Goal: Check status

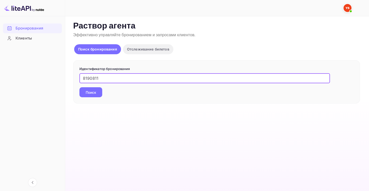
type input "8190811"
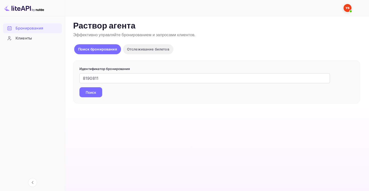
click at [96, 91] on button "Поиск" at bounding box center [90, 92] width 23 height 10
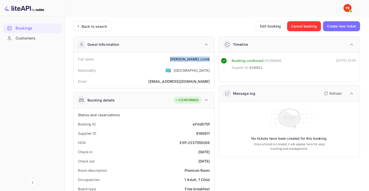
drag, startPoint x: 185, startPoint y: 59, endPoint x: 211, endPoint y: 58, distance: 25.3
click at [211, 58] on div "Full name [PERSON_NAME]" at bounding box center [143, 59] width 137 height 9
copy div "[PERSON_NAME]"
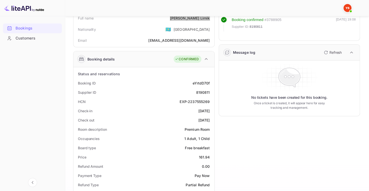
scroll to position [50, 0]
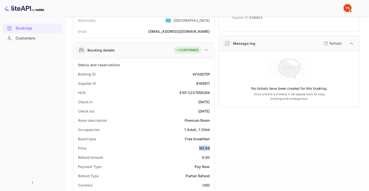
drag, startPoint x: 198, startPoint y: 147, endPoint x: 209, endPoint y: 147, distance: 11.3
click at [209, 147] on div "Price 161.94" at bounding box center [143, 148] width 137 height 9
copy div "161.94"
drag, startPoint x: 201, startPoint y: 186, endPoint x: 211, endPoint y: 185, distance: 9.8
click at [211, 185] on div "Currency USD" at bounding box center [143, 185] width 137 height 9
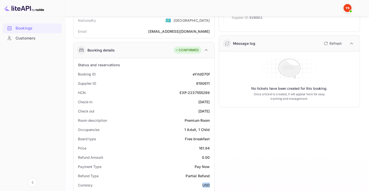
copy ya-tr-span "USD"
